Goal: Find specific page/section: Find specific page/section

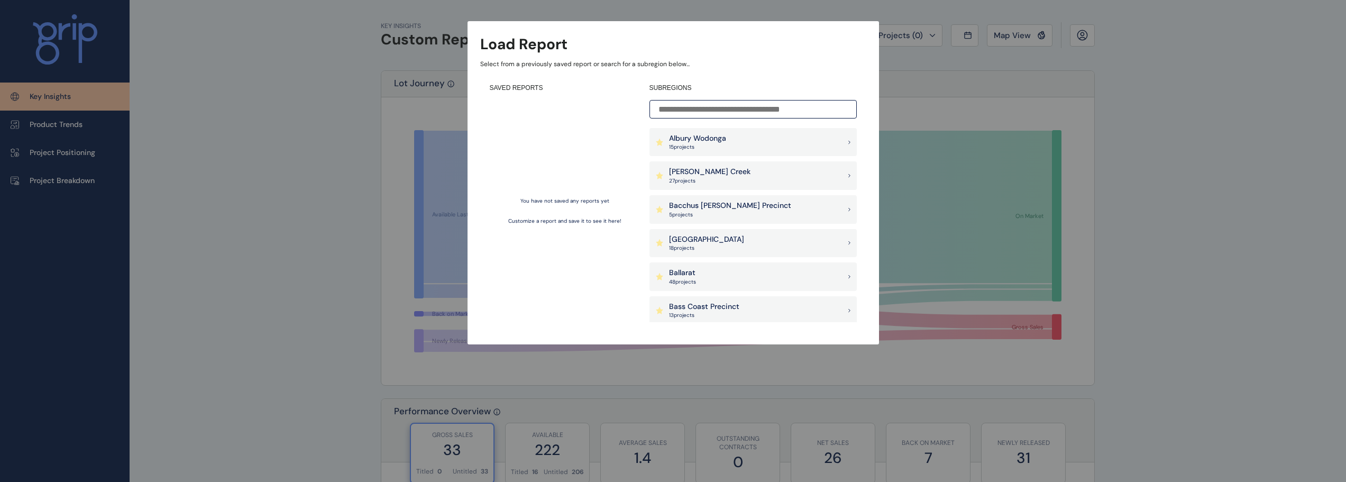
click at [708, 174] on p "[PERSON_NAME] Creek" at bounding box center [709, 172] width 81 height 11
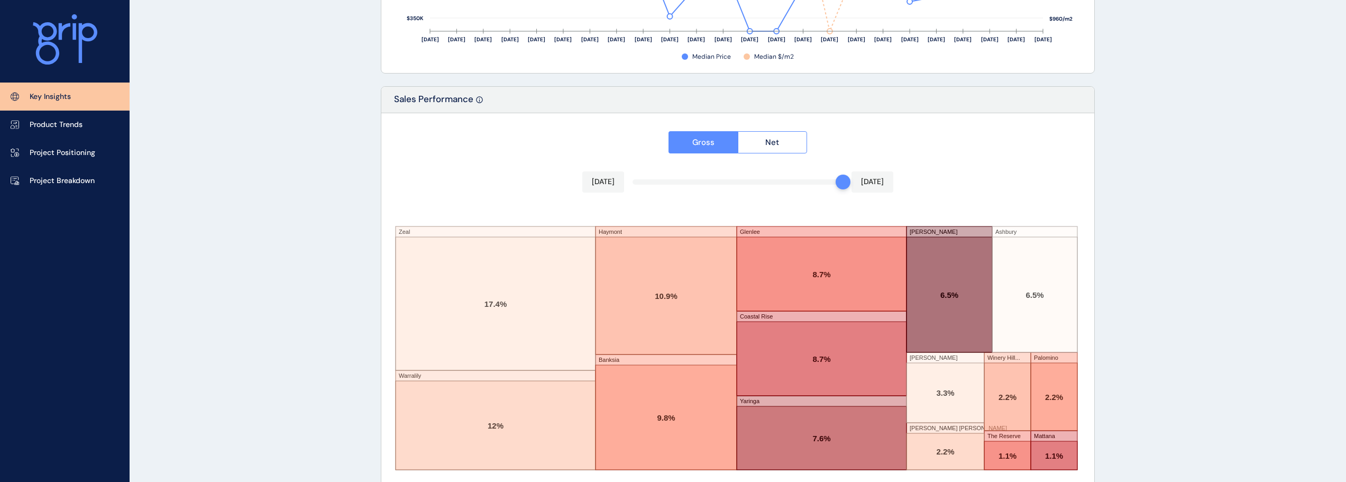
scroll to position [1745, 0]
